Goal: Task Accomplishment & Management: Use online tool/utility

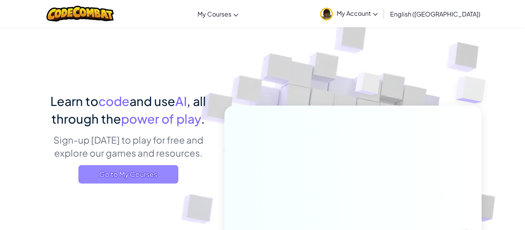
click at [159, 174] on span "Go to My Courses" at bounding box center [128, 174] width 100 height 18
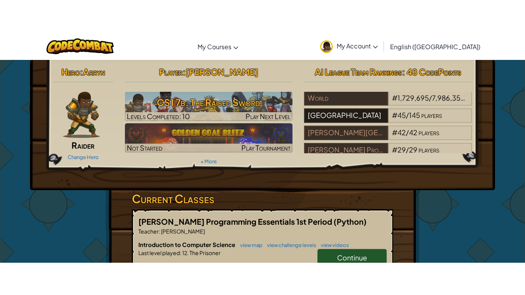
scroll to position [8, 0]
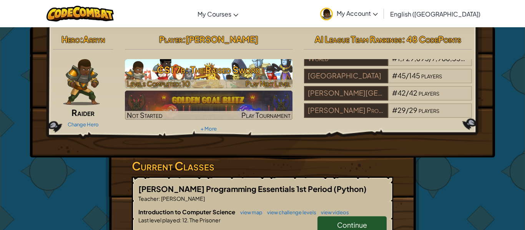
click at [247, 66] on h3 "CS1 7b: The Raised Sword" at bounding box center [209, 69] width 168 height 17
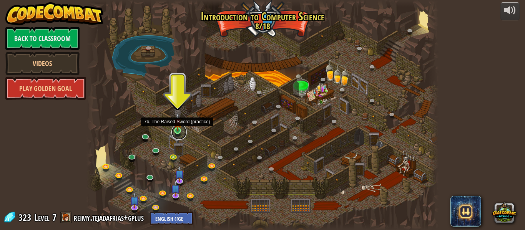
click at [175, 132] on link at bounding box center [178, 131] width 15 height 15
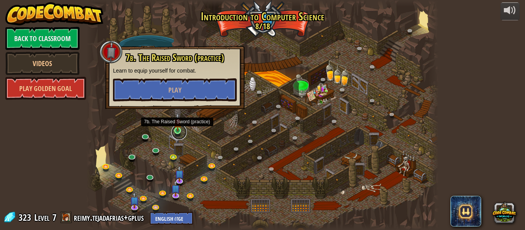
click at [175, 132] on link at bounding box center [178, 131] width 15 height 15
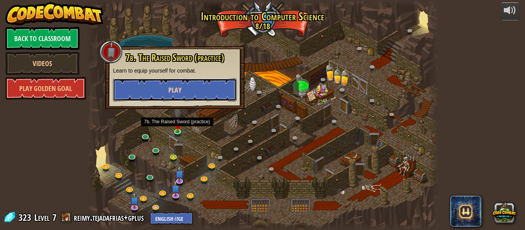
click at [182, 92] on button "Play" at bounding box center [175, 89] width 124 height 23
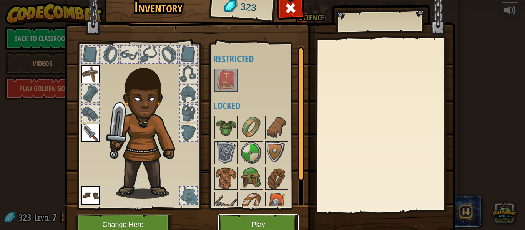
click at [232, 222] on button "Play" at bounding box center [258, 224] width 80 height 21
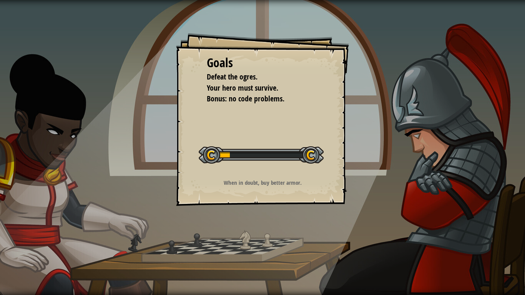
click at [227, 190] on div "Goals Defeat the ogres. Your hero must survive. Bonus: no code problems. Start …" at bounding box center [262, 119] width 173 height 173
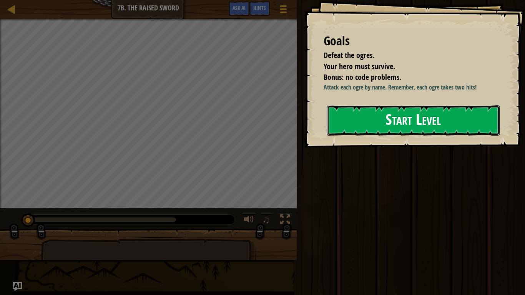
click at [358, 120] on button "Start Level" at bounding box center [413, 120] width 172 height 30
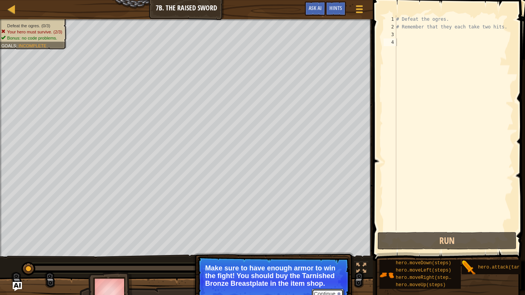
click at [331, 230] on button "Continue" at bounding box center [327, 294] width 32 height 10
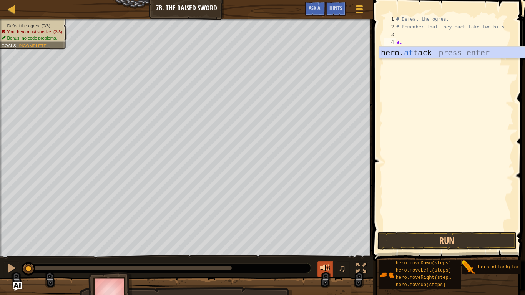
scroll to position [3, 0]
type textarea "a"
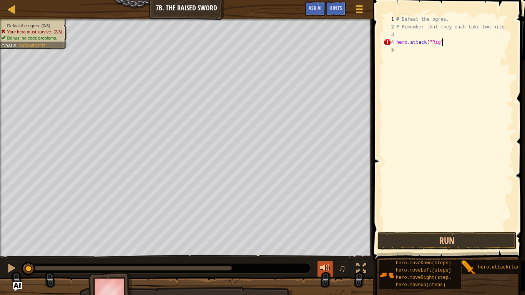
scroll to position [3, 7]
click at [455, 41] on div "# Defeat the ogres. # Remember that they each take two hits. hero . attack ( "R…" at bounding box center [453, 130] width 119 height 230
type textarea "hero.attack("Rig")"
click at [455, 41] on div "# Defeat the ogres. # Remember that they each take two hits. hero . attack ( "R…" at bounding box center [453, 122] width 119 height 215
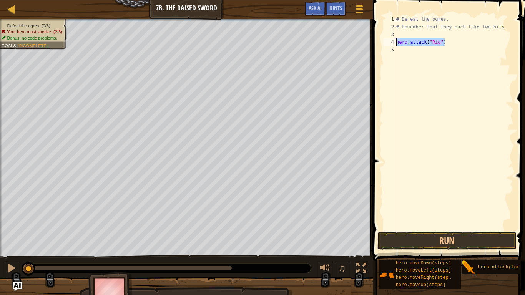
drag, startPoint x: 455, startPoint y: 41, endPoint x: 396, endPoint y: 39, distance: 59.2
click at [396, 39] on div "# Defeat the ogres. # Remember that they each take two hits. hero . attack ( "R…" at bounding box center [453, 130] width 119 height 230
click at [401, 48] on div "# Defeat the ogres. # Remember that they each take two hits. hero . attack ( "R…" at bounding box center [453, 130] width 119 height 230
paste textarea "hero.attack("Rig")"
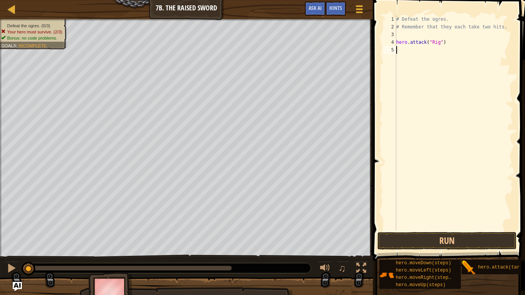
type textarea "hero.attack("Rig")"
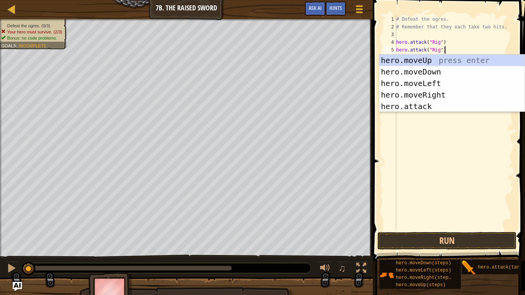
click at [423, 128] on div "# Defeat the ogres. # Remember that they each take two hits. hero . attack ( "R…" at bounding box center [453, 130] width 119 height 230
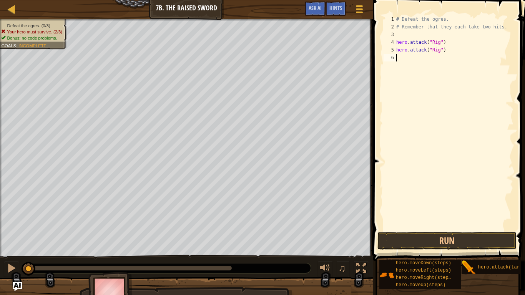
type textarea "a"
type textarea "hero.attack("Gurt")"
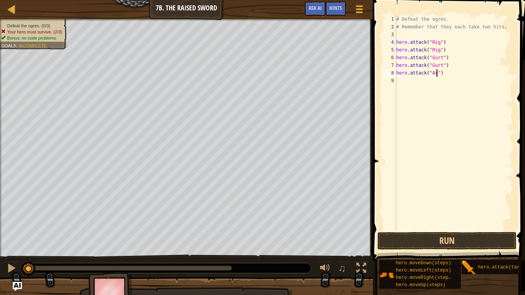
type textarea "hero.attack("Ack")"
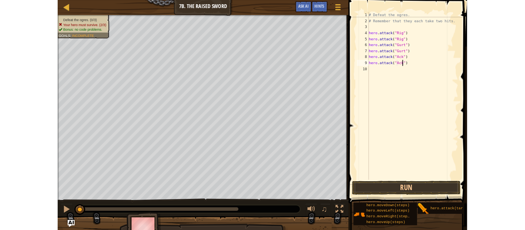
scroll to position [3, 6]
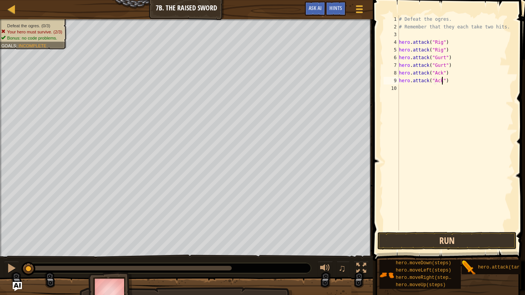
type textarea "hero.attack("Ack")"
click at [446, 230] on button "Run" at bounding box center [446, 241] width 139 height 18
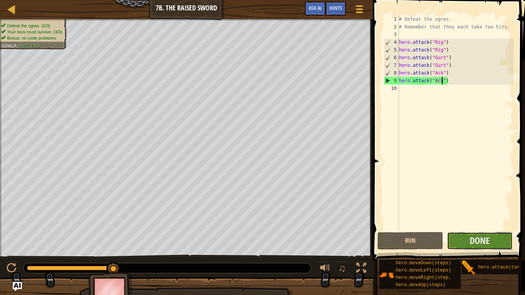
click at [457, 230] on button "Done" at bounding box center [480, 241] width 66 height 18
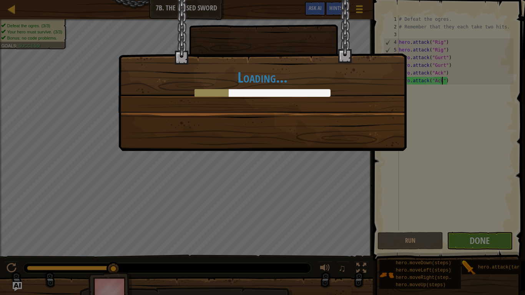
click at [457, 230] on div "Loading..." at bounding box center [262, 147] width 525 height 295
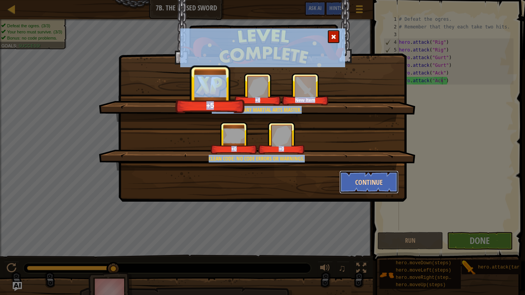
click at [376, 187] on button "Continue" at bounding box center [369, 181] width 60 height 23
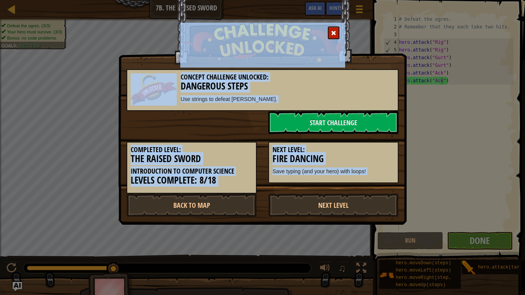
click at [377, 186] on div "Completed Level: The Raised Sword Introduction to Computer Science Levels Compl…" at bounding box center [262, 164] width 283 height 60
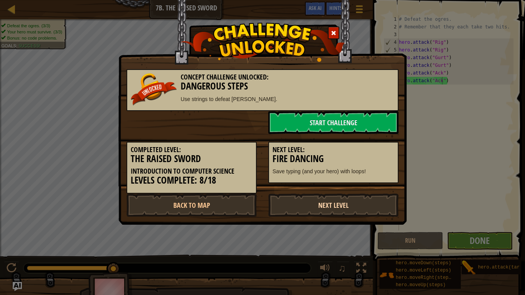
click at [365, 207] on link "Next Level" at bounding box center [333, 205] width 130 height 23
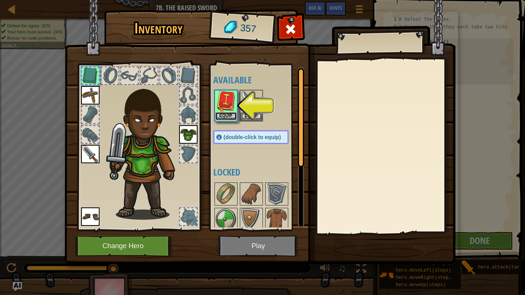
click at [227, 113] on button "Equip" at bounding box center [226, 116] width 22 height 8
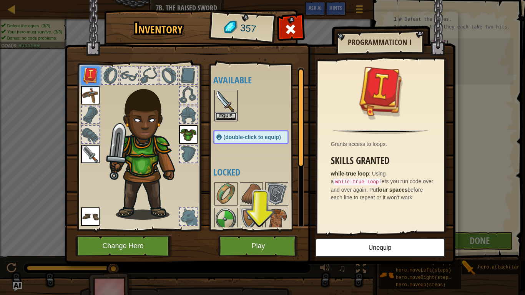
click at [232, 117] on button "Equip" at bounding box center [226, 116] width 22 height 8
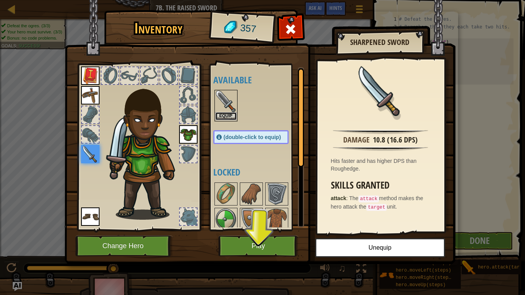
click at [232, 116] on button "Equip" at bounding box center [226, 116] width 22 height 8
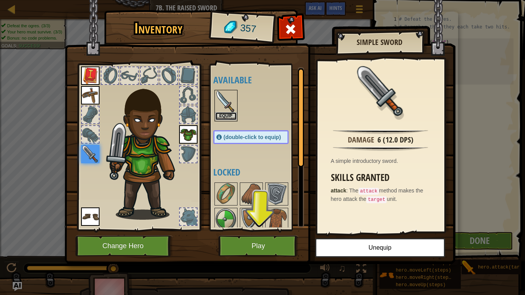
click at [232, 116] on button "Equip" at bounding box center [226, 116] width 22 height 8
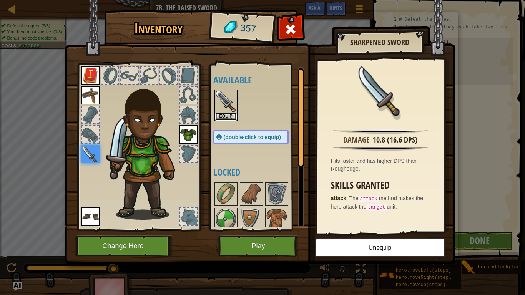
click at [232, 116] on button "Equip" at bounding box center [226, 117] width 22 height 8
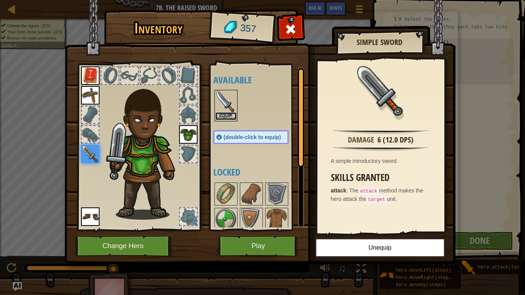
click at [231, 117] on button "Equip" at bounding box center [226, 116] width 22 height 8
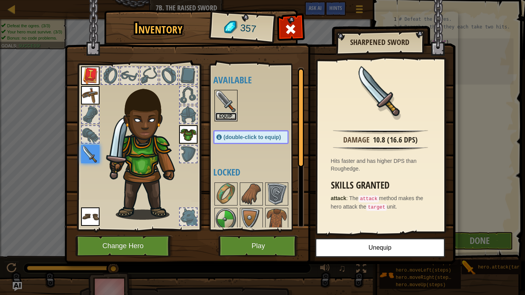
click at [231, 117] on button "Equip" at bounding box center [226, 117] width 22 height 8
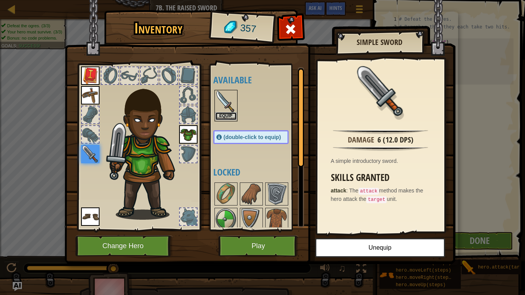
click at [231, 117] on button "Equip" at bounding box center [226, 116] width 22 height 8
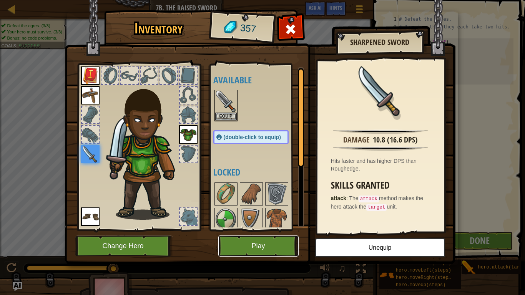
click at [270, 230] on button "Play" at bounding box center [258, 245] width 80 height 21
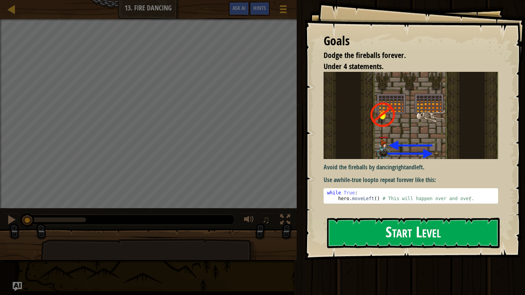
click at [388, 126] on img at bounding box center [410, 115] width 174 height 87
click at [378, 230] on button "Start Level" at bounding box center [413, 233] width 172 height 30
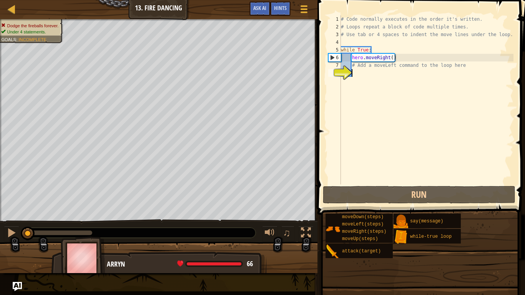
click at [391, 86] on div "# Code normally executes in the order it's written. # Loops repeat a block of c…" at bounding box center [426, 107] width 174 height 184
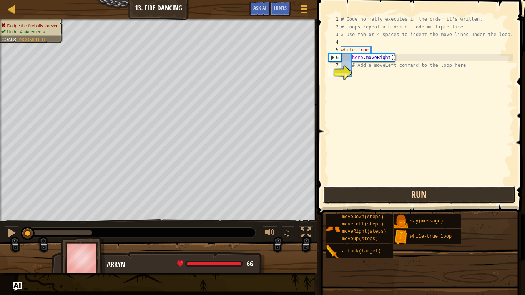
click at [400, 192] on button "Run" at bounding box center [419, 195] width 192 height 18
